Goal: Task Accomplishment & Management: Manage account settings

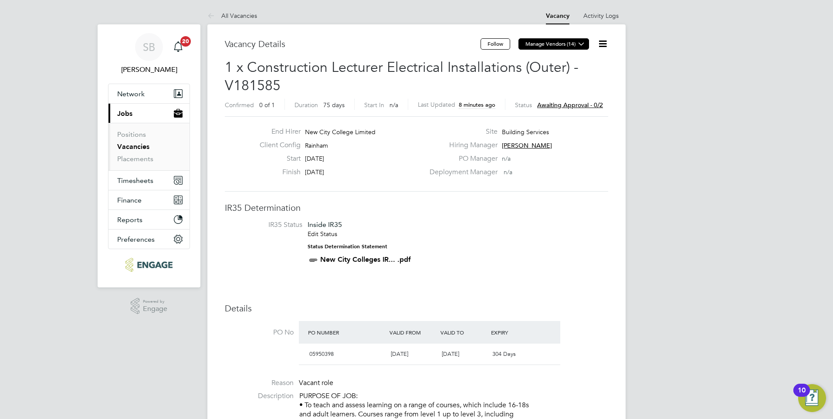
click at [565, 44] on button "Manage Vendors (14)" at bounding box center [553, 43] width 71 height 11
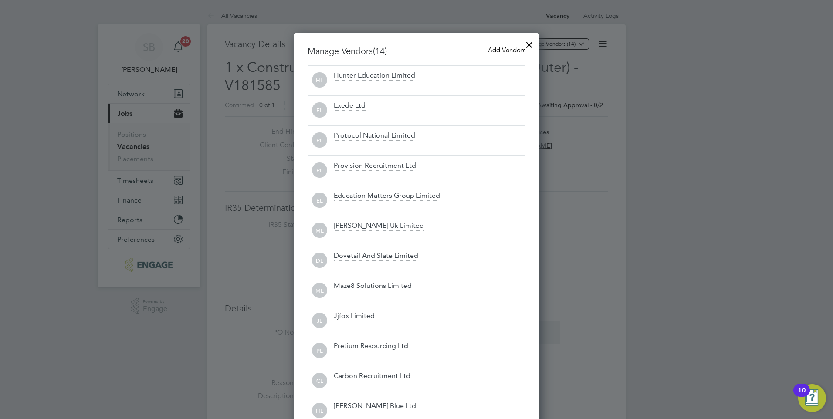
click at [500, 51] on span "Add Vendors" at bounding box center [506, 50] width 37 height 8
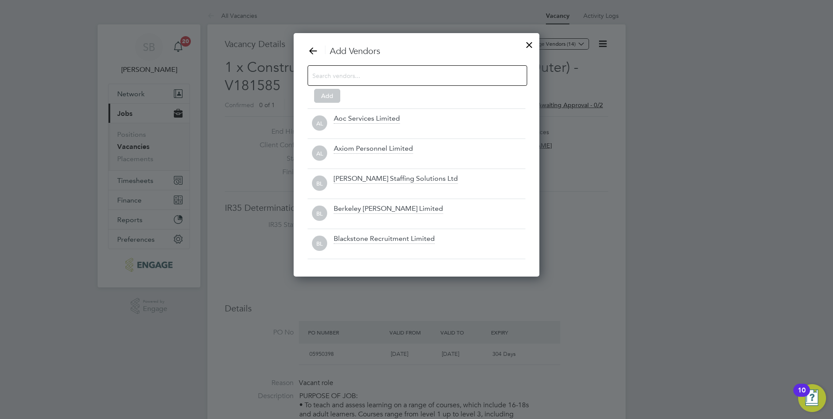
click at [353, 74] on input at bounding box center [410, 75] width 196 height 11
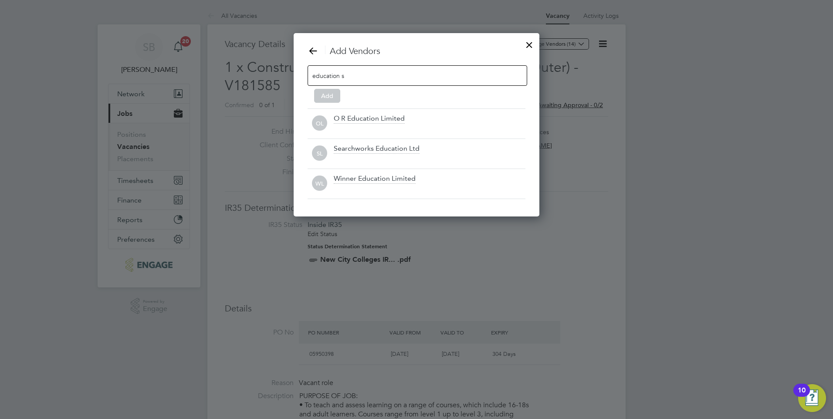
scroll to position [94, 246]
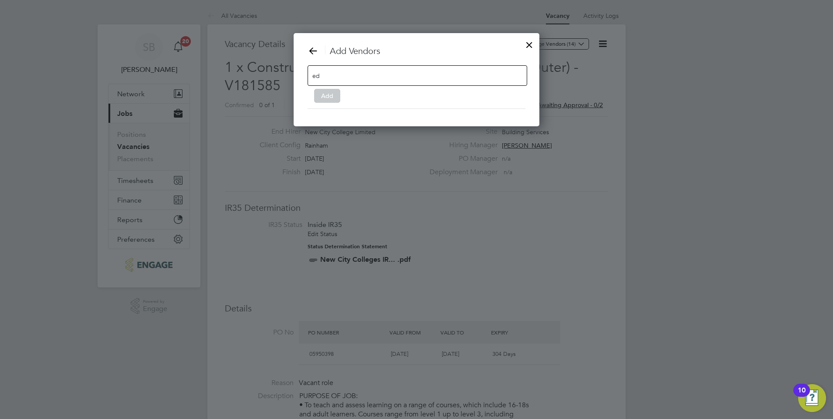
type input "e"
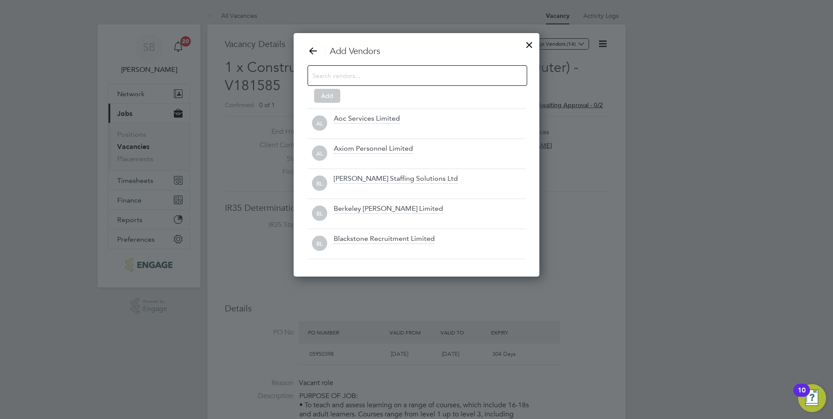
scroll to position [244, 246]
click at [530, 44] on div at bounding box center [529, 43] width 16 height 16
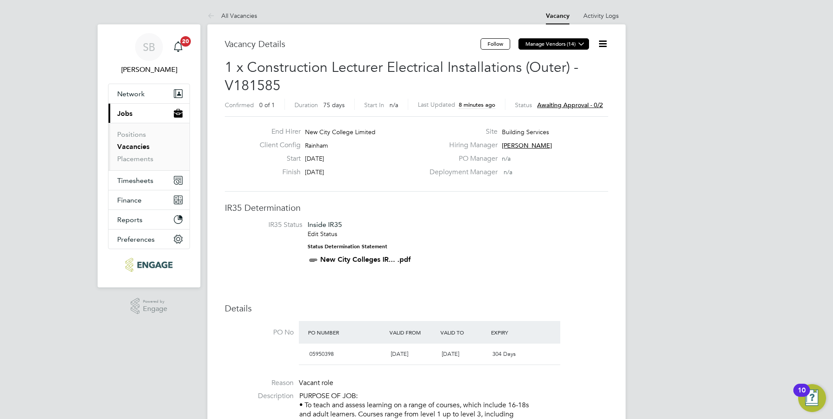
click at [582, 46] on icon at bounding box center [581, 44] width 7 height 7
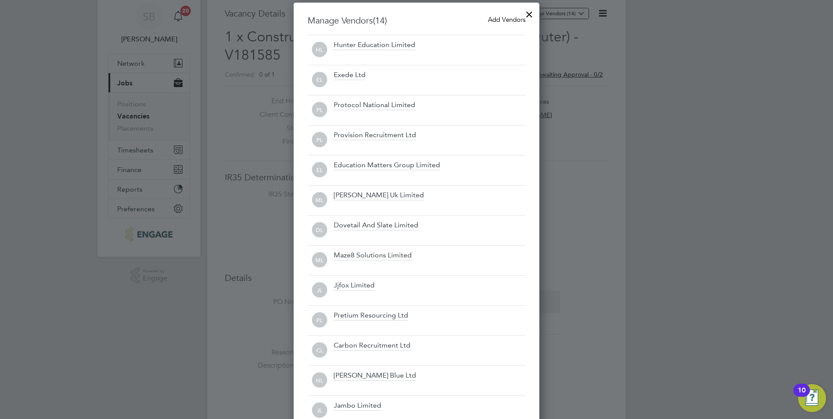
scroll to position [0, 0]
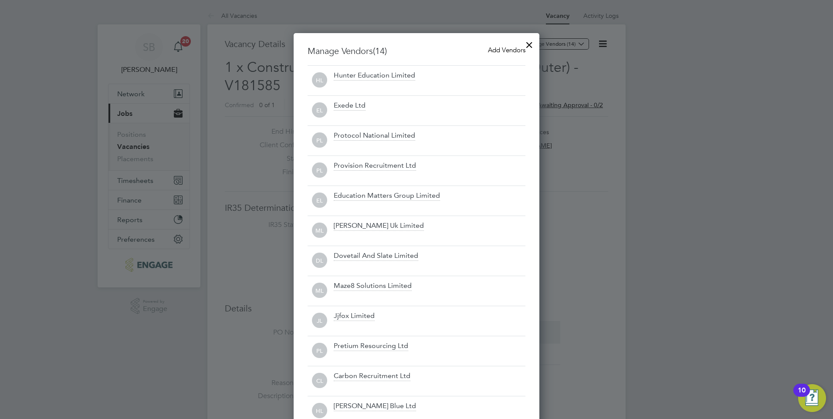
click at [529, 45] on div at bounding box center [529, 43] width 16 height 16
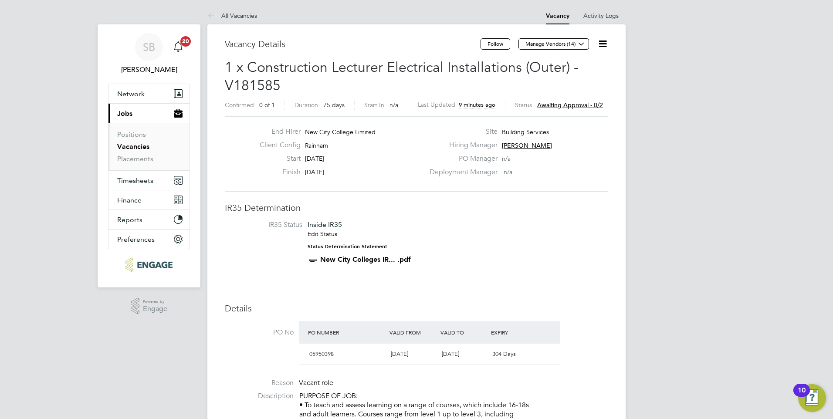
click at [562, 102] on span "Awaiting approval - 0/2" at bounding box center [570, 105] width 66 height 8
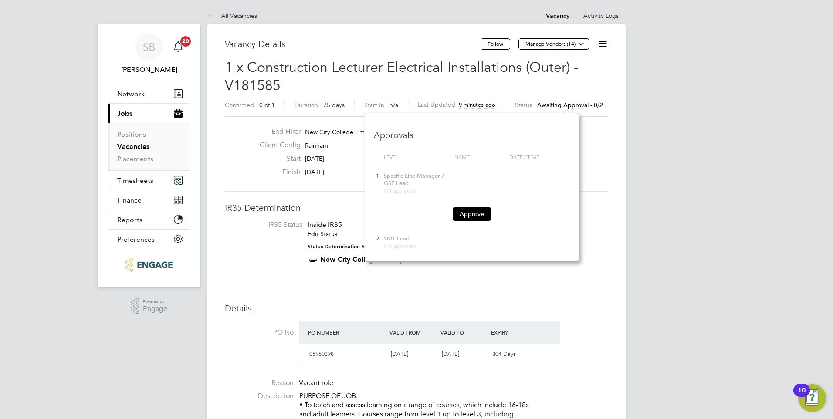
scroll to position [4, 4]
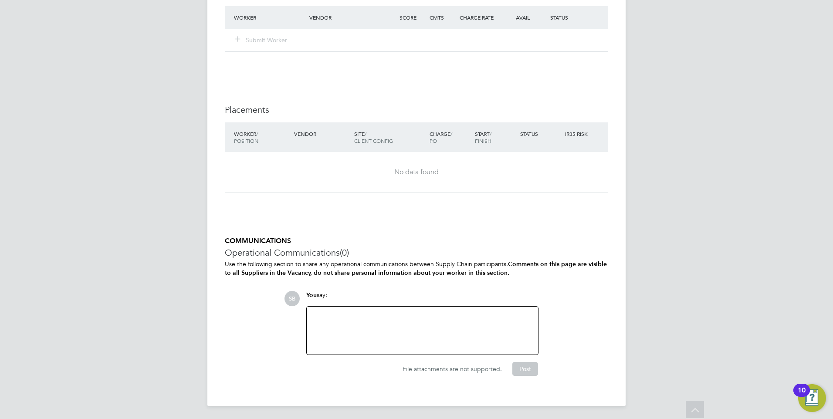
click at [338, 314] on div at bounding box center [422, 330] width 221 height 37
click at [401, 313] on div "This is to replace a temp who is ,leaving [DATE]." at bounding box center [422, 330] width 221 height 37
click at [524, 367] on button "Post" at bounding box center [525, 369] width 26 height 14
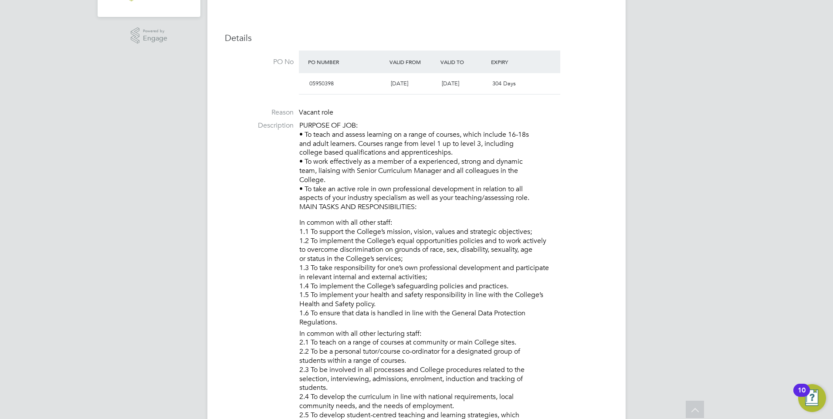
scroll to position [0, 0]
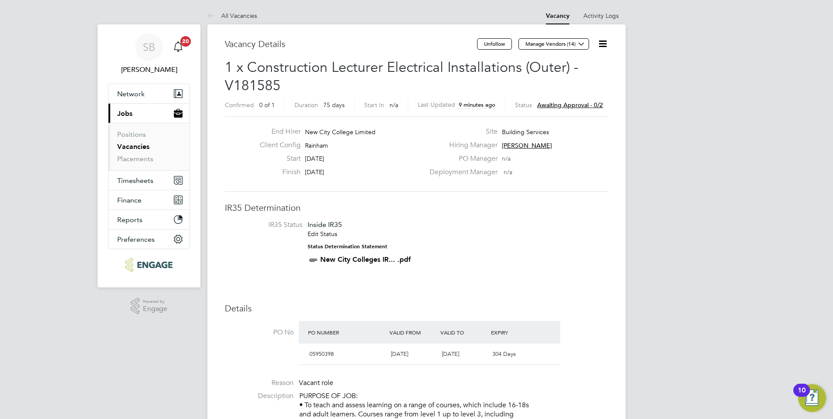
click at [565, 107] on span "Awaiting approval - 0/2" at bounding box center [570, 105] width 66 height 8
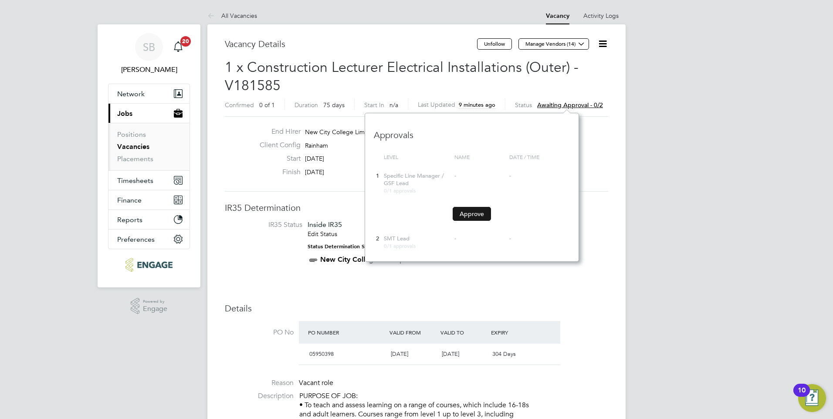
click at [473, 216] on button "Approve" at bounding box center [472, 214] width 38 height 14
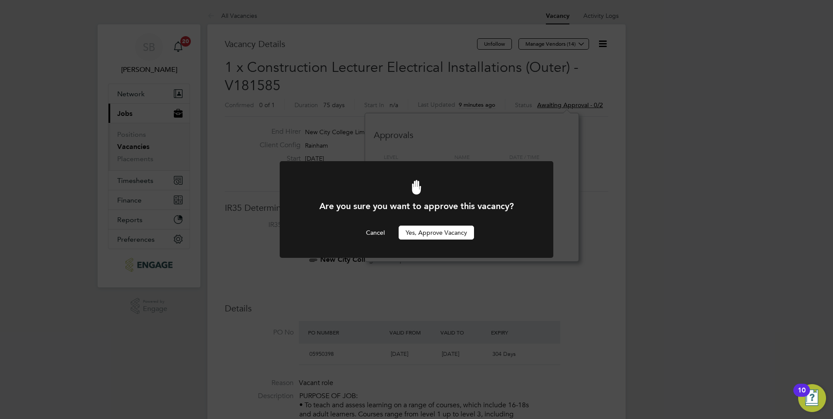
click at [451, 233] on button "Yes, Approve Vacancy" at bounding box center [436, 233] width 75 height 14
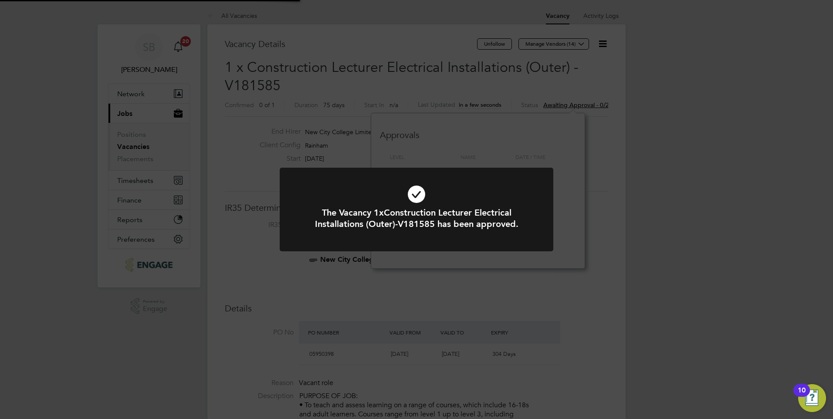
scroll to position [26, 61]
